Goal: Check status

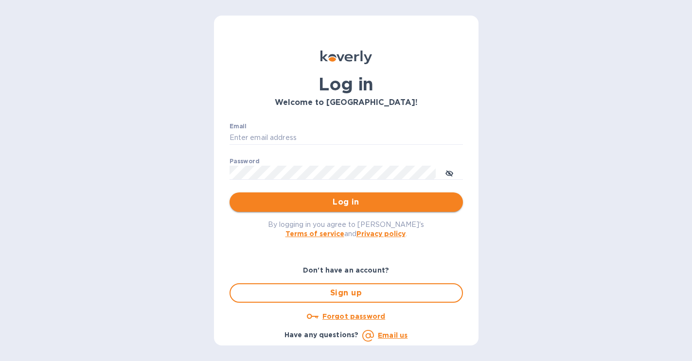
type input "gabriela@langschwander.com"
click at [312, 208] on span "Log in" at bounding box center [346, 202] width 218 height 12
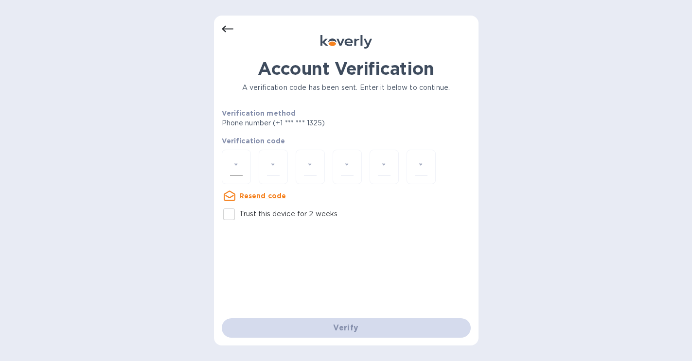
click at [231, 163] on input "number" at bounding box center [236, 167] width 13 height 18
type input "6"
type input "4"
type input "9"
type input "6"
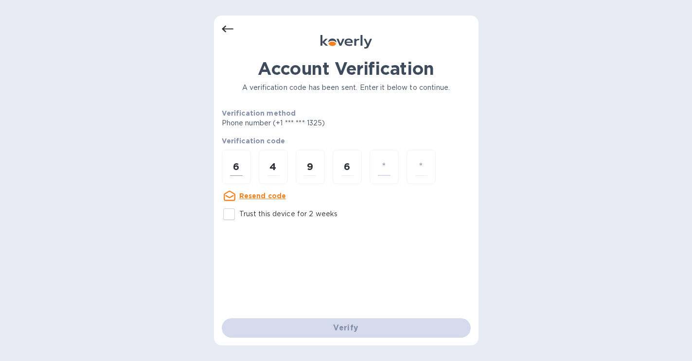
type input "5"
type input "0"
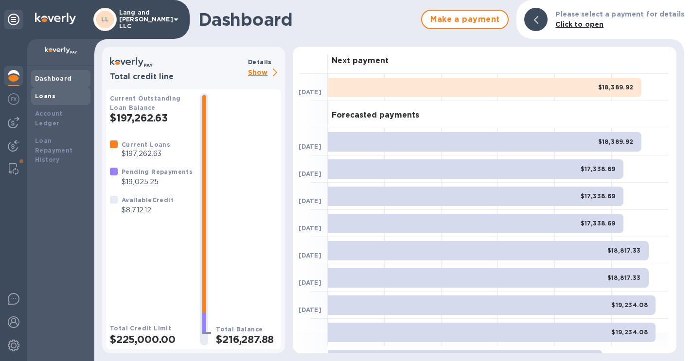
click at [52, 98] on b "Loans" at bounding box center [45, 95] width 20 height 7
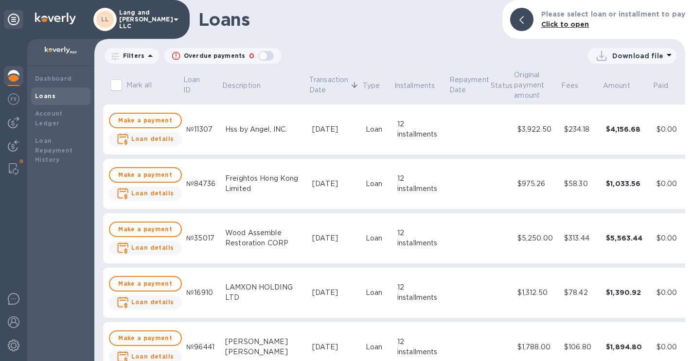
click at [12, 79] on img at bounding box center [14, 76] width 12 height 12
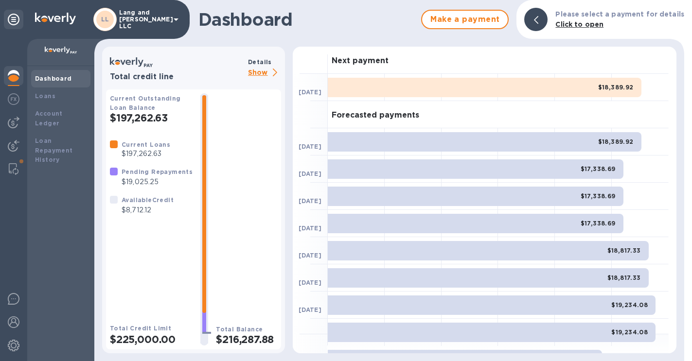
click at [13, 74] on img at bounding box center [14, 76] width 12 height 12
